Goal: Task Accomplishment & Management: Use online tool/utility

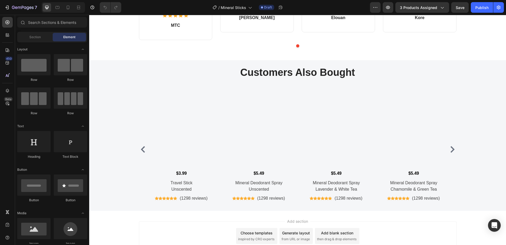
scroll to position [543, 0]
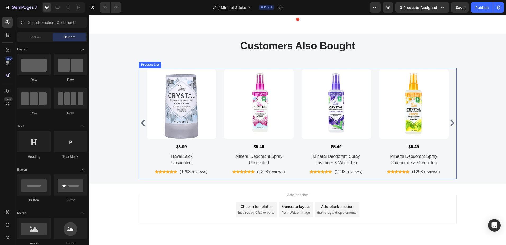
click at [449, 121] on icon "Carousel Next Arrow" at bounding box center [452, 122] width 7 height 7
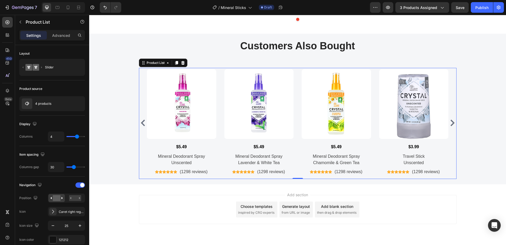
click at [142, 120] on icon "Carousel Back Arrow" at bounding box center [143, 122] width 7 height 7
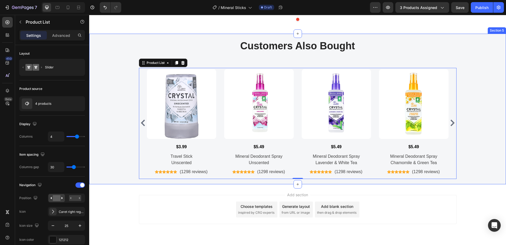
click at [124, 103] on div "Customers Also Bought Heading Row Product Images $3.99 (P) Price (P) Price Trav…" at bounding box center [297, 109] width 409 height 140
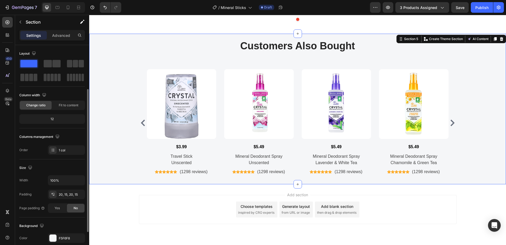
scroll to position [26, 0]
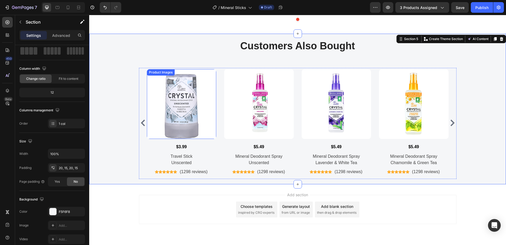
click at [147, 107] on img at bounding box center [182, 104] width 70 height 70
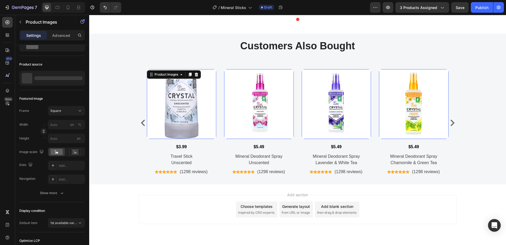
scroll to position [0, 0]
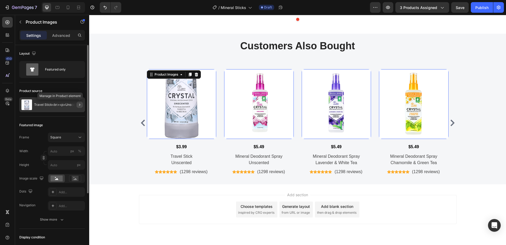
click at [79, 105] on icon "button" at bounding box center [79, 104] width 1 height 2
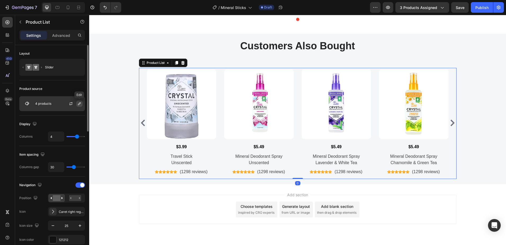
click at [79, 104] on icon "button" at bounding box center [79, 103] width 4 height 4
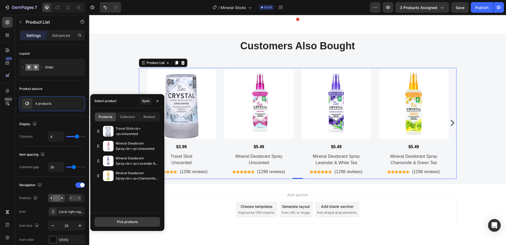
click at [120, 220] on div "Pick products" at bounding box center [127, 221] width 21 height 5
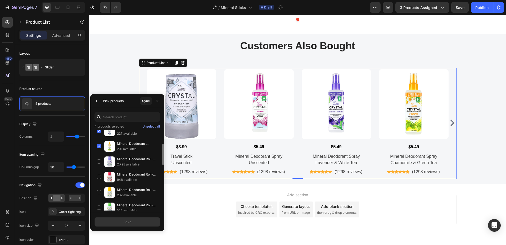
scroll to position [79, 0]
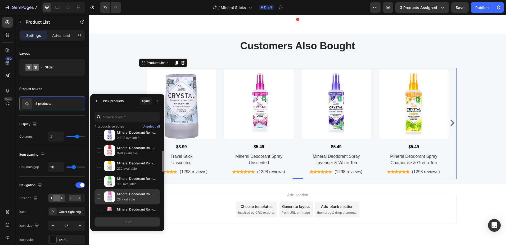
click at [101, 197] on div "Mineral Deodorant Roll-On<br>Unscented 28 available" at bounding box center [127, 196] width 66 height 15
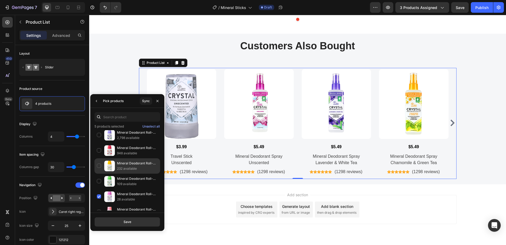
scroll to position [132, 0]
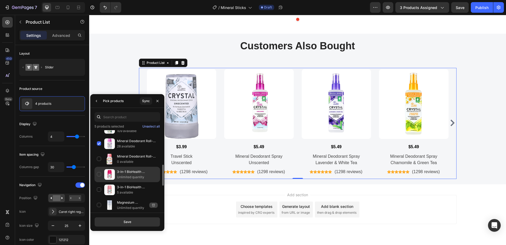
click at [99, 173] on div "3-in-1 BioHealth Deodorant Roll-on - Unscented Unlimited quantity" at bounding box center [127, 173] width 66 height 15
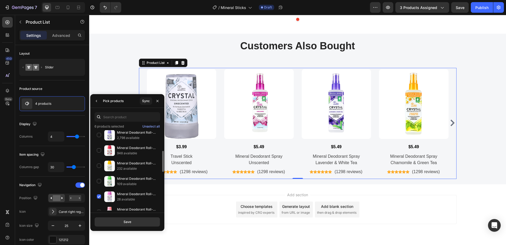
scroll to position [0, 0]
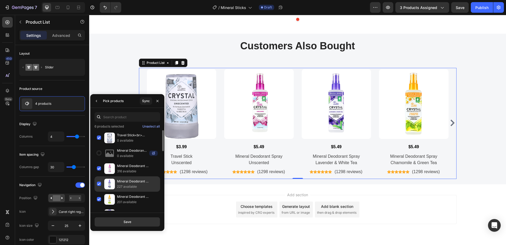
click at [98, 182] on div "Mineral Deodorant Spray<br><p>Lavender & White Tea 227 available" at bounding box center [127, 183] width 66 height 15
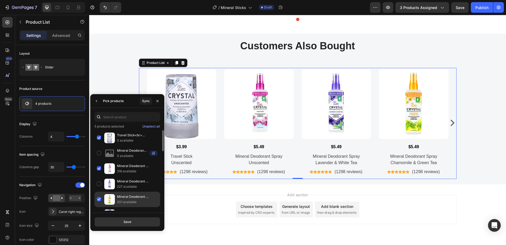
click at [99, 198] on div "Mineral Deodorant Spray<br><p>Chamomile & Green Tea 201 available" at bounding box center [127, 198] width 66 height 15
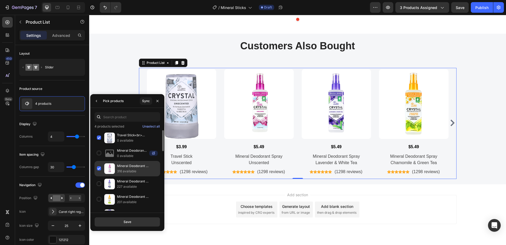
scroll to position [26, 0]
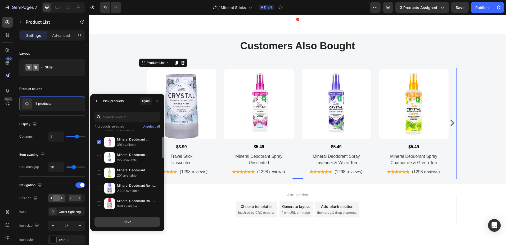
click at [125, 224] on div "Save" at bounding box center [128, 221] width 8 height 5
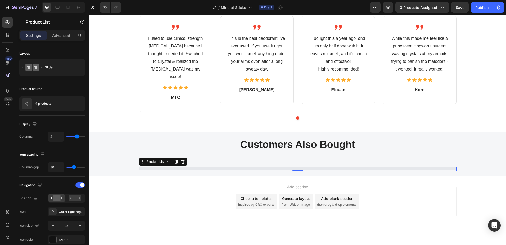
scroll to position [543, 0]
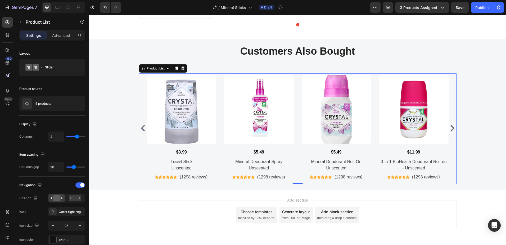
click at [450, 125] on icon "Carousel Next Arrow" at bounding box center [452, 128] width 4 height 7
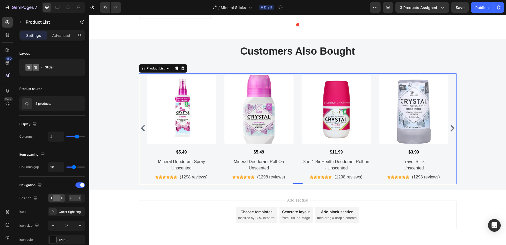
click at [142, 125] on icon "Carousel Back Arrow" at bounding box center [143, 128] width 7 height 7
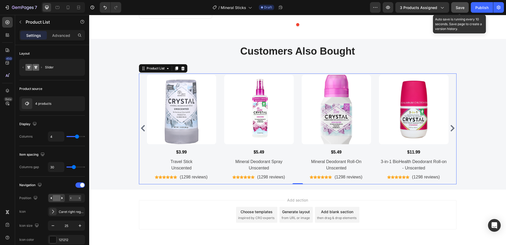
click at [463, 10] on div "Save" at bounding box center [460, 8] width 9 height 6
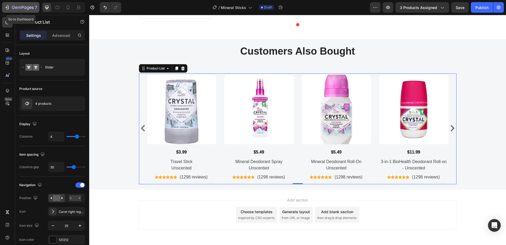
click at [24, 8] on icon "button" at bounding box center [23, 8] width 22 height 4
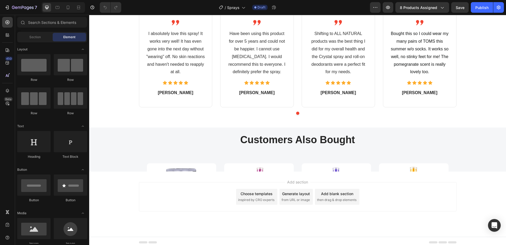
scroll to position [457, 0]
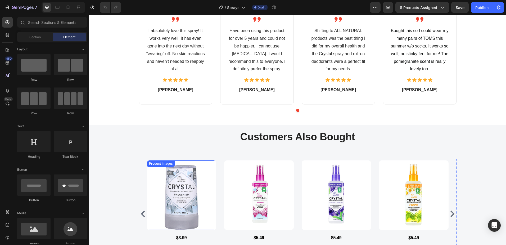
click at [184, 185] on img at bounding box center [182, 195] width 70 height 70
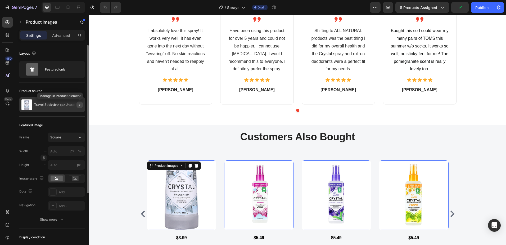
click at [79, 104] on icon "button" at bounding box center [80, 104] width 4 height 4
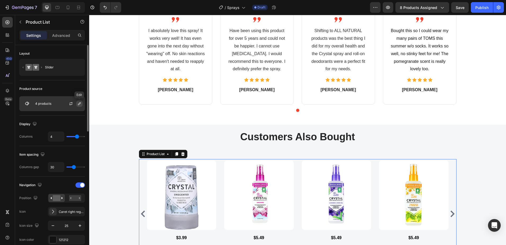
click at [79, 104] on icon "button" at bounding box center [79, 103] width 4 height 4
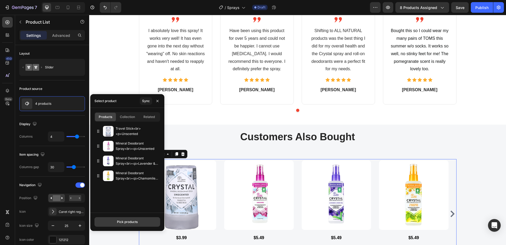
click at [128, 223] on div "Pick products" at bounding box center [127, 221] width 21 height 5
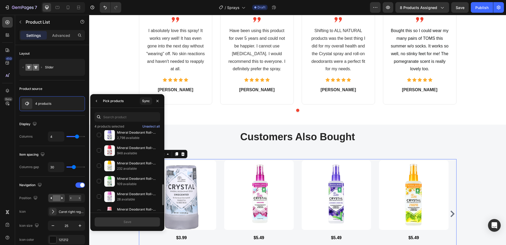
scroll to position [106, 0]
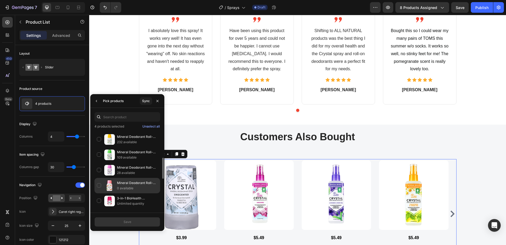
click at [99, 184] on div "Mineral Deodorant Roll-On<br>Coconut & Vanilla 0 available" at bounding box center [127, 185] width 66 height 15
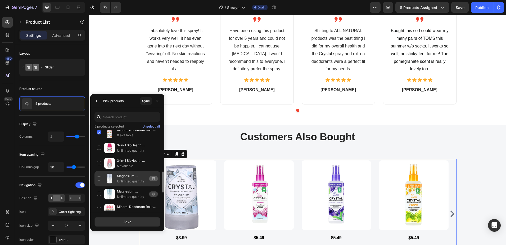
scroll to position [212, 0]
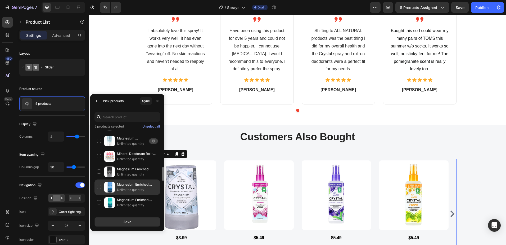
click at [98, 185] on div "Magnesium Enriched Deodorant Sea Salt + Sage Unlimited quantity" at bounding box center [127, 186] width 66 height 15
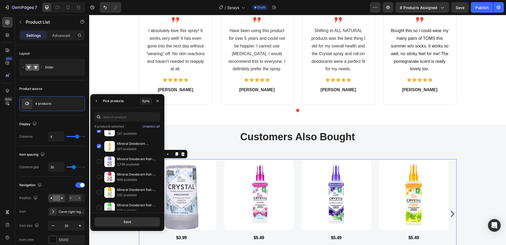
scroll to position [26, 0]
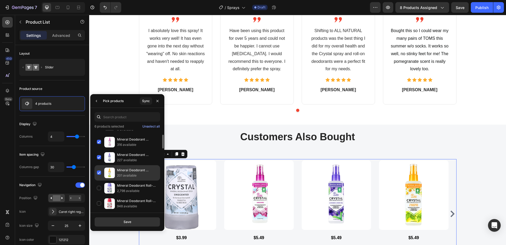
click at [98, 172] on div "Mineral Deodorant Spray<br><p>Chamomile & Green Tea 201 available" at bounding box center [127, 172] width 66 height 15
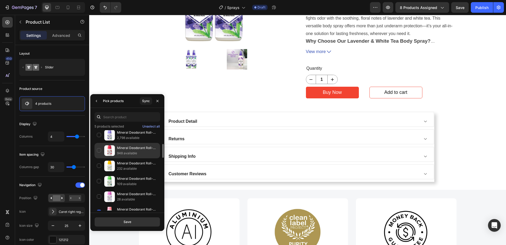
scroll to position [0, 0]
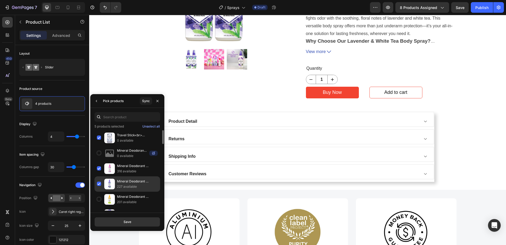
click at [99, 182] on div "Mineral Deodorant Spray<br><p>Lavender & White Tea 227 available" at bounding box center [127, 183] width 66 height 15
click at [127, 221] on div "Save" at bounding box center [128, 221] width 8 height 5
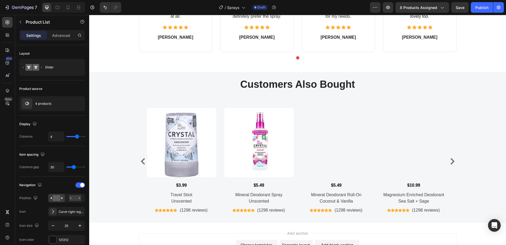
scroll to position [556, 0]
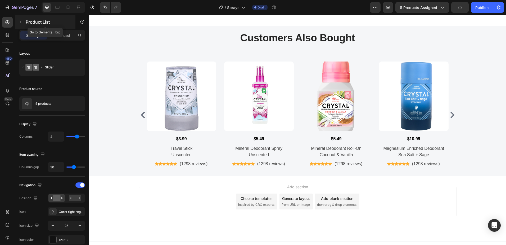
click at [22, 22] on button "button" at bounding box center [20, 22] width 8 height 8
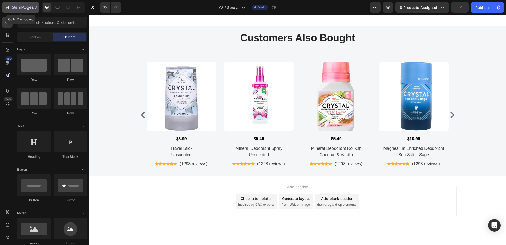
click at [20, 8] on icon "button" at bounding box center [23, 8] width 22 height 4
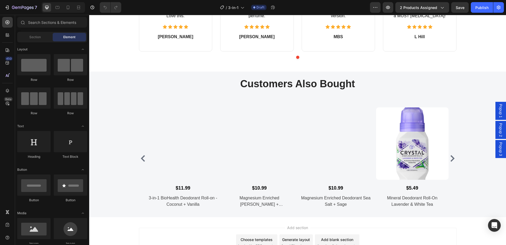
scroll to position [549, 0]
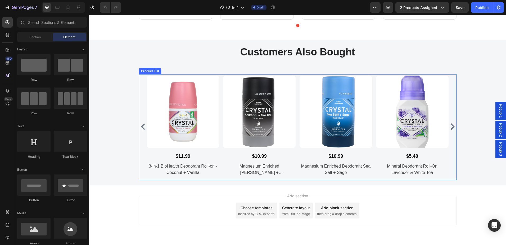
click at [450, 129] on icon "Carousel Next Arrow" at bounding box center [452, 126] width 7 height 7
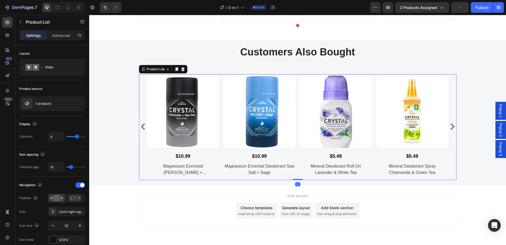
click at [140, 129] on icon "Carousel Back Arrow" at bounding box center [143, 126] width 7 height 7
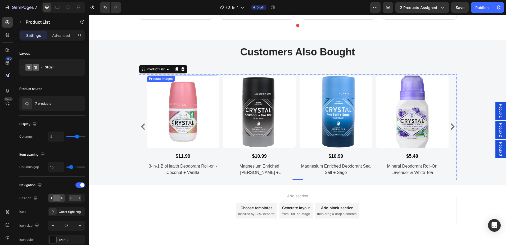
click at [165, 116] on img at bounding box center [183, 111] width 73 height 73
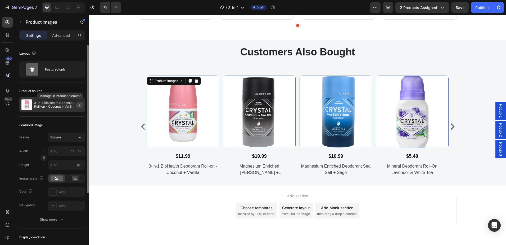
click at [80, 105] on icon "button" at bounding box center [80, 104] width 4 height 4
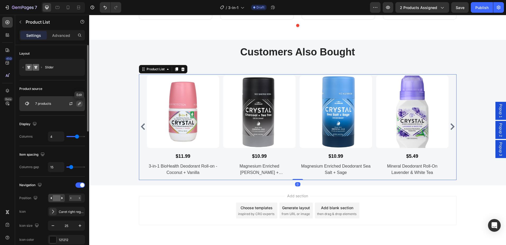
click at [80, 104] on icon "button" at bounding box center [79, 103] width 4 height 4
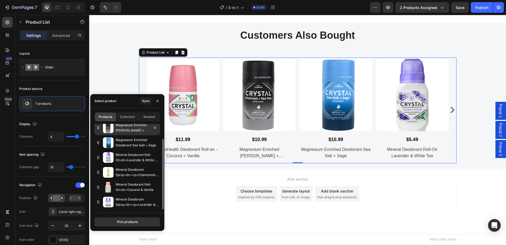
scroll to position [571, 0]
click at [125, 223] on div "Pick products" at bounding box center [127, 221] width 21 height 5
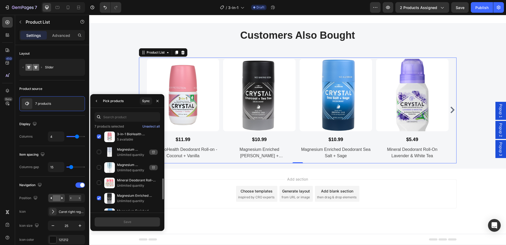
scroll to position [236, 0]
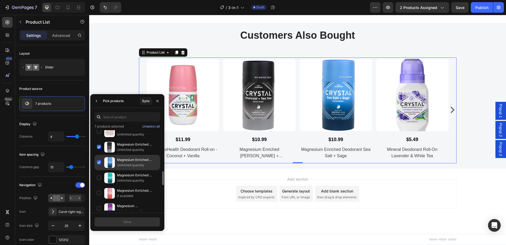
click at [98, 160] on div "Magnesium Enriched Deodorant Sea Salt + Sage Unlimited quantity" at bounding box center [127, 162] width 66 height 15
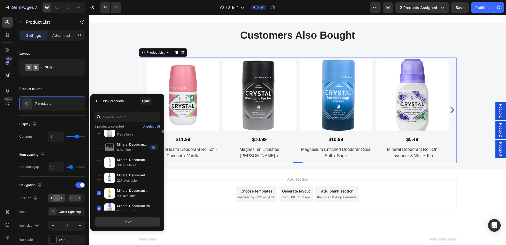
scroll to position [0, 0]
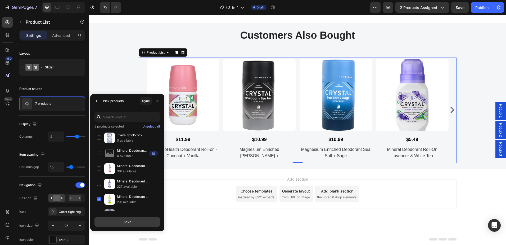
click at [127, 221] on div "Save" at bounding box center [128, 221] width 8 height 5
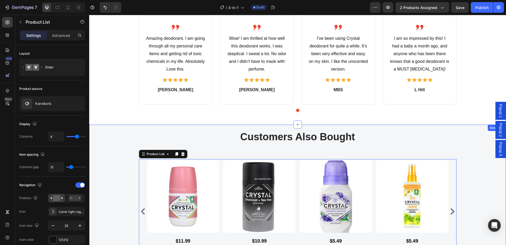
scroll to position [571, 0]
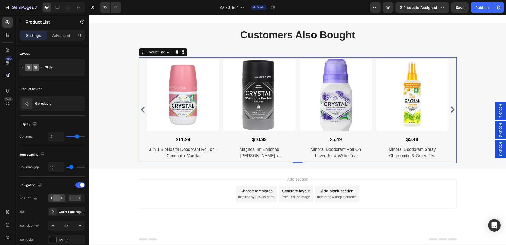
click at [450, 111] on icon "Carousel Next Arrow" at bounding box center [452, 109] width 4 height 7
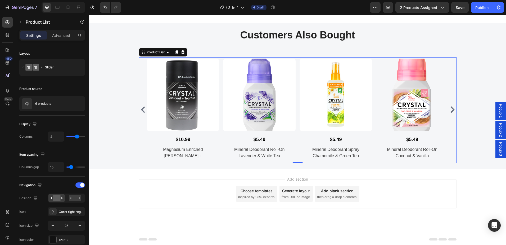
click at [450, 111] on icon "Carousel Next Arrow" at bounding box center [452, 109] width 4 height 7
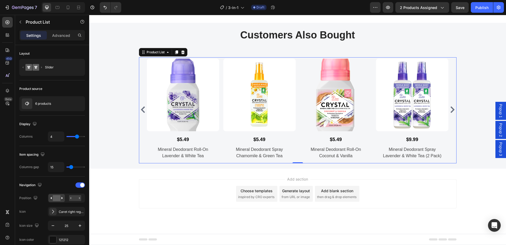
click at [450, 111] on icon "Carousel Next Arrow" at bounding box center [452, 109] width 4 height 7
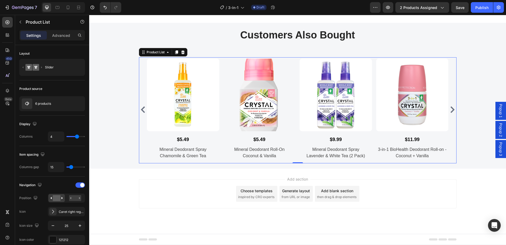
click at [143, 109] on icon "Carousel Back Arrow" at bounding box center [143, 109] width 7 height 7
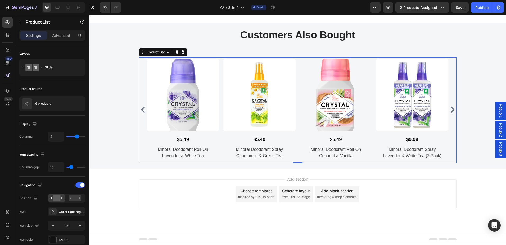
click at [141, 109] on icon "Carousel Back Arrow" at bounding box center [143, 109] width 7 height 7
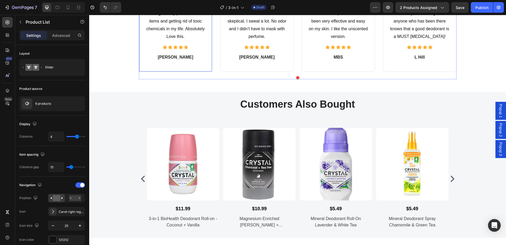
scroll to position [503, 0]
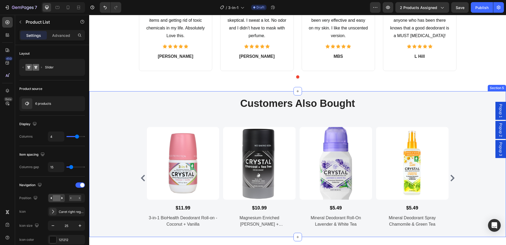
click at [125, 151] on div "Customers Also Bought Heading Row Product Images $11.99 (P) Price (P) Price 3-i…" at bounding box center [297, 163] width 409 height 135
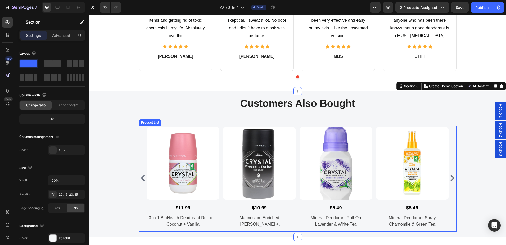
click at [165, 148] on img at bounding box center [183, 163] width 73 height 73
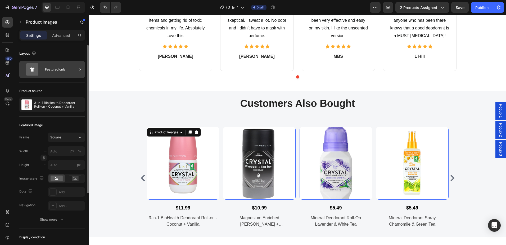
click at [80, 70] on icon at bounding box center [80, 69] width 5 height 5
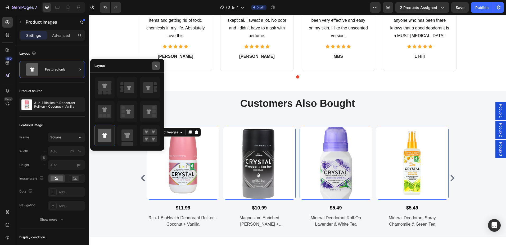
click at [154, 66] on icon "button" at bounding box center [156, 66] width 4 height 4
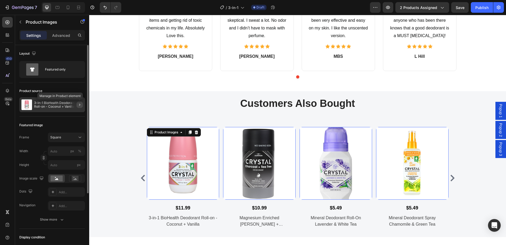
click at [81, 104] on icon "button" at bounding box center [80, 104] width 4 height 4
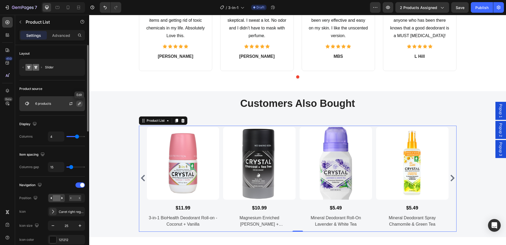
click at [79, 103] on icon "button" at bounding box center [79, 103] width 4 height 4
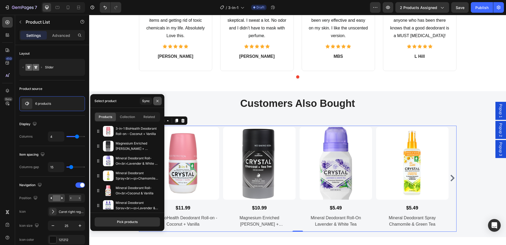
click at [159, 101] on icon "button" at bounding box center [157, 101] width 4 height 4
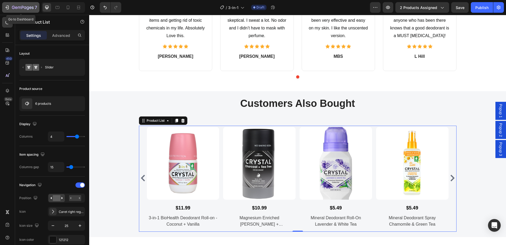
click at [24, 8] on icon "button" at bounding box center [23, 8] width 22 height 4
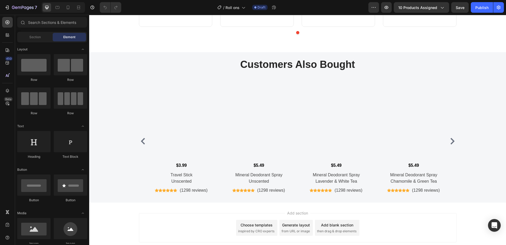
scroll to position [602, 0]
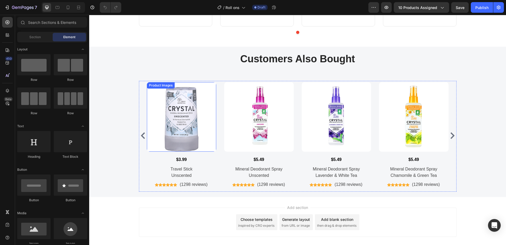
click at [163, 118] on img at bounding box center [182, 117] width 70 height 70
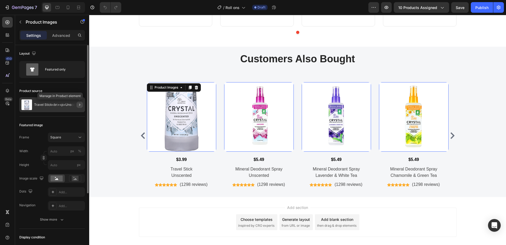
click at [78, 105] on icon "button" at bounding box center [80, 104] width 4 height 4
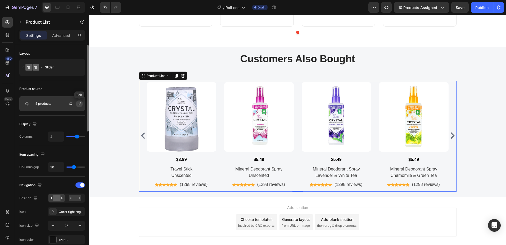
click at [79, 104] on icon "button" at bounding box center [79, 103] width 4 height 4
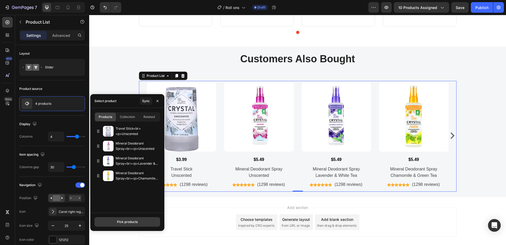
click at [127, 222] on div "Pick products" at bounding box center [127, 221] width 21 height 5
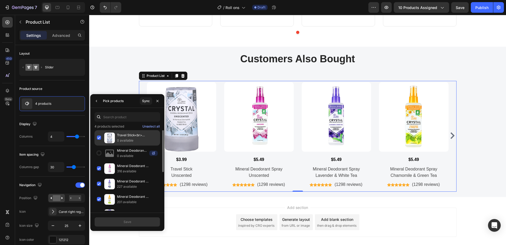
click at [99, 138] on div "Travel Stick<br><p>Unscented 0 available" at bounding box center [127, 137] width 66 height 15
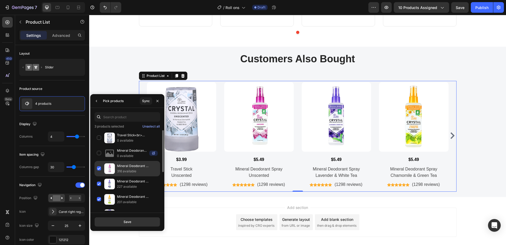
click at [98, 169] on div "Mineral Deodorant Spray<br><p>Unscented 316 available" at bounding box center [127, 168] width 66 height 15
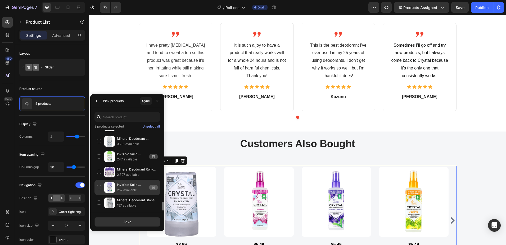
scroll to position [615, 0]
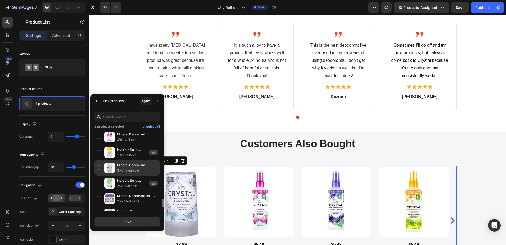
click at [97, 166] on div "Mineral Deodorant Stick<br><p>Unscented</p> 3,731 available" at bounding box center [127, 167] width 66 height 15
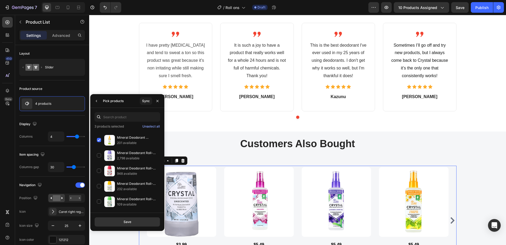
scroll to position [33, 0]
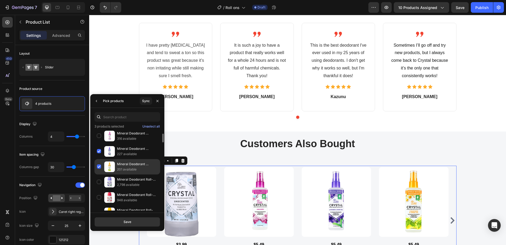
click at [100, 167] on div "Mineral Deodorant Spray<br><p>Chamomile & Green Tea 201 available" at bounding box center [127, 166] width 66 height 15
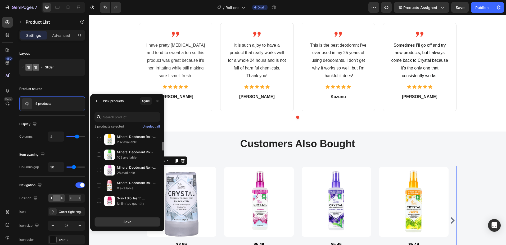
scroll to position [132, 0]
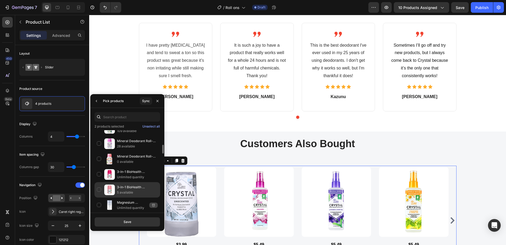
click at [99, 187] on div "3-in-1 BioHealth Deodorant Roll-on - Coconut + Vanilla 5 available" at bounding box center [127, 189] width 66 height 15
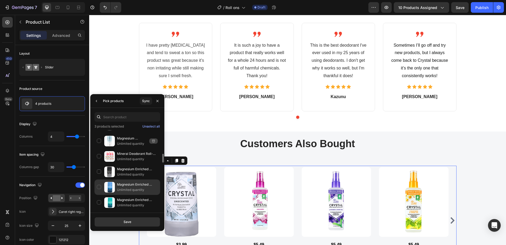
scroll to position [238, 0]
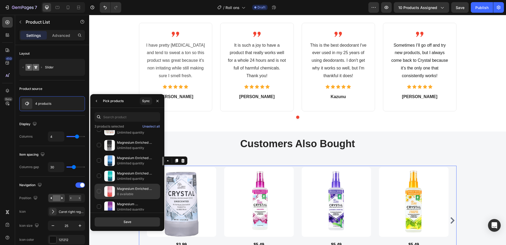
click at [99, 189] on div "Magnesium Enriched Deodorant Coconut + Vanilla 0 available" at bounding box center [127, 190] width 66 height 15
click at [126, 221] on div "Save" at bounding box center [128, 221] width 8 height 5
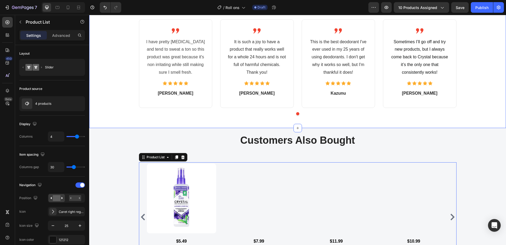
scroll to position [523, 0]
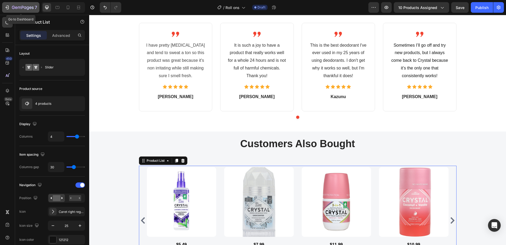
click at [20, 9] on icon "button" at bounding box center [23, 8] width 22 height 4
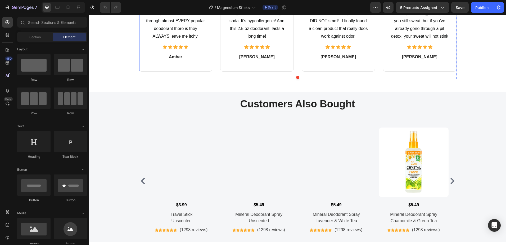
scroll to position [626, 0]
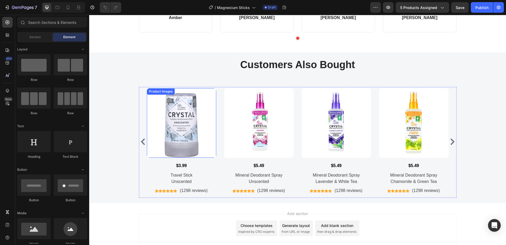
click at [175, 134] on img at bounding box center [182, 123] width 70 height 70
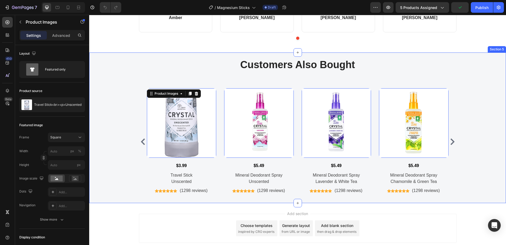
click at [127, 112] on div "Customers Also Bought Heading Row Product Images 16 $3.99 (P) Price (P) Price T…" at bounding box center [297, 128] width 409 height 140
click at [175, 123] on img at bounding box center [182, 123] width 70 height 70
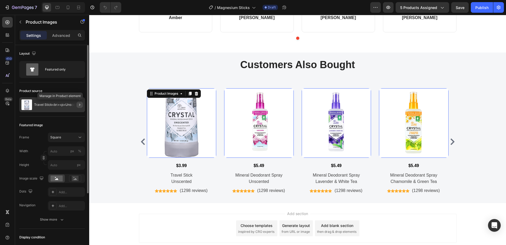
click at [78, 105] on icon "button" at bounding box center [80, 104] width 4 height 4
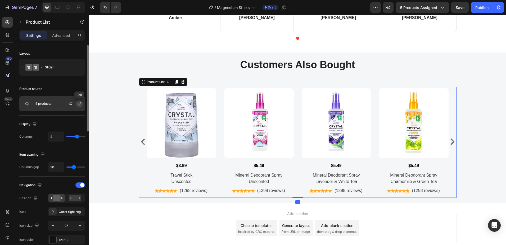
click at [79, 105] on icon "button" at bounding box center [79, 103] width 3 height 3
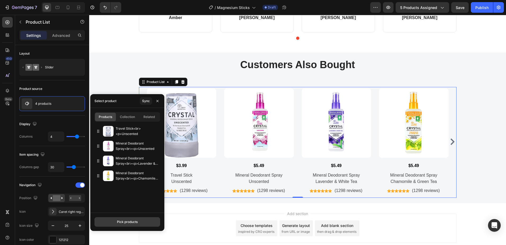
click at [133, 222] on div "Pick products" at bounding box center [127, 221] width 21 height 5
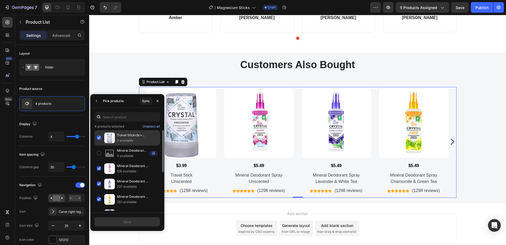
click at [100, 136] on div "Travel Stick<br><p>Unscented 0 available" at bounding box center [127, 137] width 66 height 15
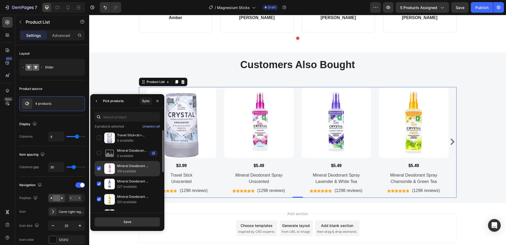
click at [100, 167] on div "Mineral Deodorant Spray<br><p>Unscented 316 available" at bounding box center [127, 168] width 66 height 15
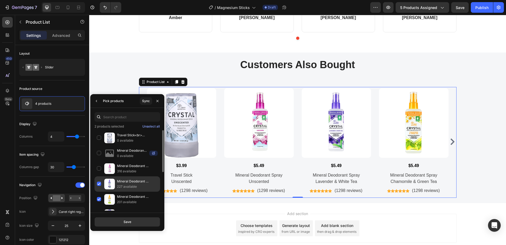
click at [100, 181] on div "Mineral Deodorant Spray<br><p>Lavender & White Tea 227 available" at bounding box center [127, 183] width 66 height 15
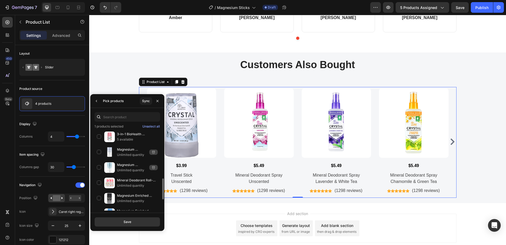
scroll to position [212, 0]
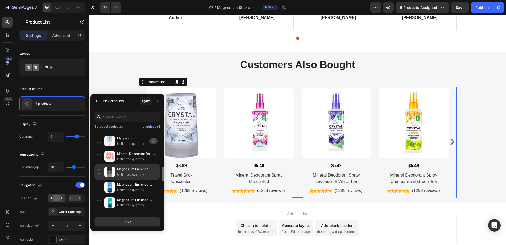
click at [99, 172] on div "Magnesium Enriched Deodorant Charcoal + [MEDICAL_DATA] Unlimited quantity" at bounding box center [127, 171] width 66 height 15
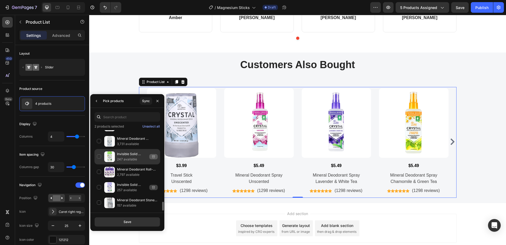
scroll to position [588, 0]
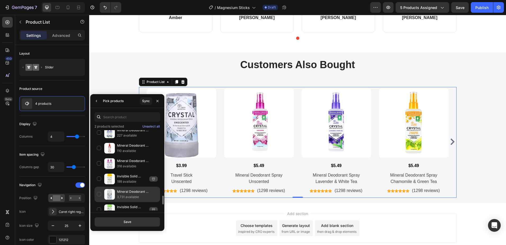
click at [98, 191] on div "Mineral Deodorant Stick<br><p>Unscented</p> 3,731 available" at bounding box center [127, 193] width 66 height 15
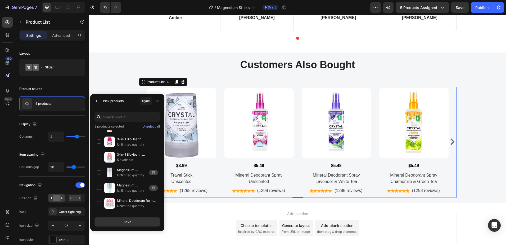
scroll to position [138, 0]
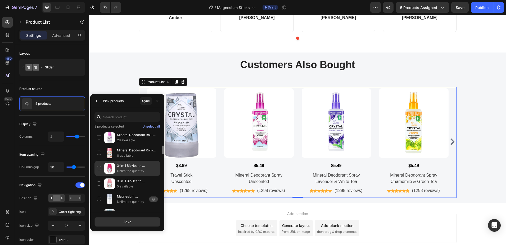
click at [98, 168] on div "3-in-1 BioHealth Deodorant Roll-on - Unscented Unlimited quantity" at bounding box center [127, 167] width 66 height 15
click at [128, 222] on div "Save" at bounding box center [128, 221] width 8 height 5
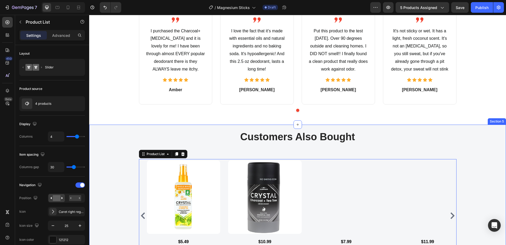
scroll to position [626, 0]
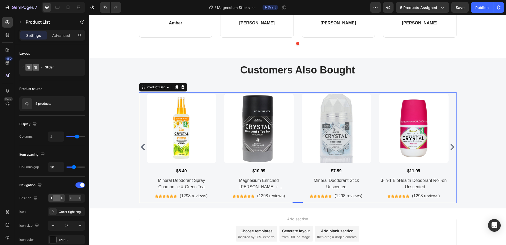
click at [452, 145] on icon "Carousel Next Arrow" at bounding box center [452, 146] width 7 height 7
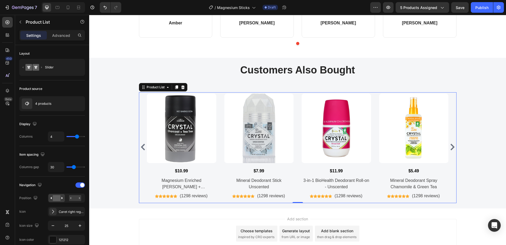
click at [451, 145] on icon "Carousel Next Arrow" at bounding box center [452, 146] width 7 height 7
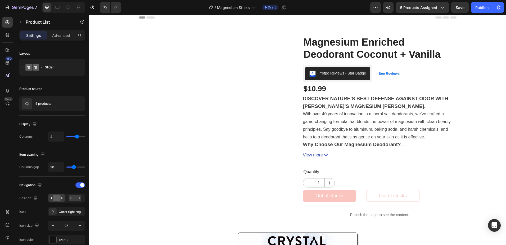
scroll to position [0, 0]
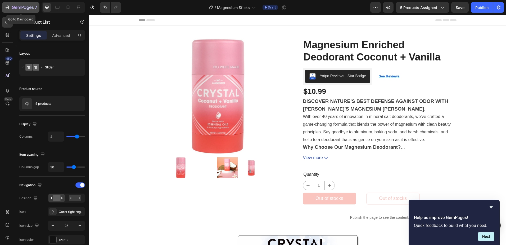
click at [8, 8] on icon "button" at bounding box center [6, 7] width 5 height 5
